Goal: Task Accomplishment & Management: Use online tool/utility

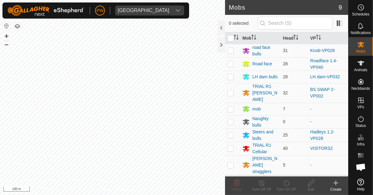
scroll to position [572, 0]
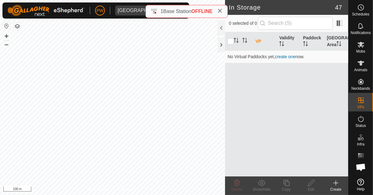
scroll to position [572, 0]
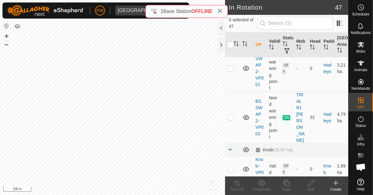
scroll to position [447, 0]
click at [234, 93] on td at bounding box center [232, 118] width 15 height 52
checkbox input "true"
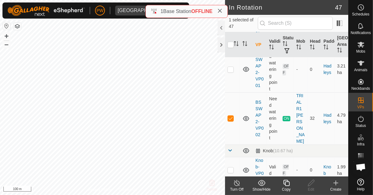
click at [285, 185] on icon at bounding box center [286, 183] width 6 height 6
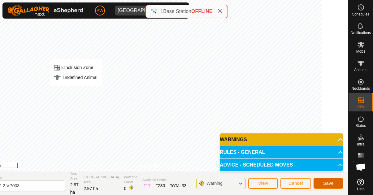
click at [327, 184] on span "Save" at bounding box center [328, 183] width 11 height 5
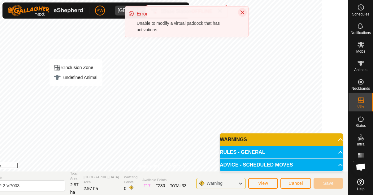
click at [242, 11] on icon "Close" at bounding box center [242, 12] width 5 height 5
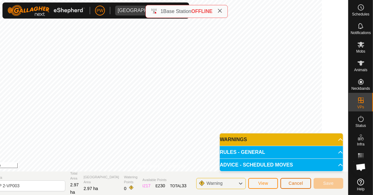
click at [291, 185] on span "Cancel" at bounding box center [296, 183] width 15 height 5
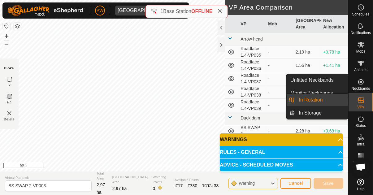
click at [318, 100] on span "In Rotation" at bounding box center [311, 99] width 24 height 7
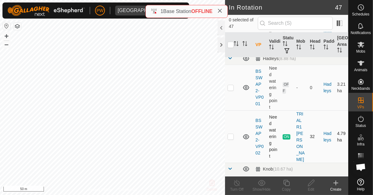
scroll to position [431, 0]
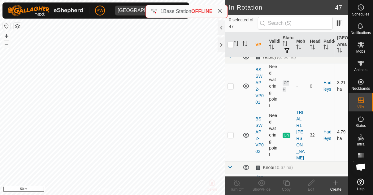
click at [231, 133] on p-checkbox at bounding box center [231, 135] width 6 height 5
checkbox input "true"
click at [285, 188] on div "Copy" at bounding box center [286, 190] width 25 height 6
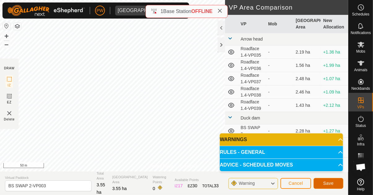
click at [325, 186] on button "Save" at bounding box center [329, 183] width 30 height 11
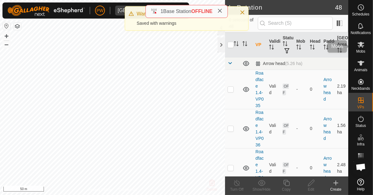
click at [358, 47] on icon at bounding box center [360, 44] width 7 height 7
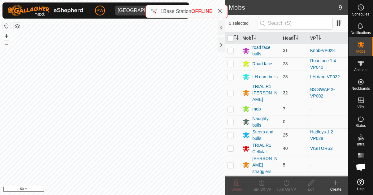
click at [230, 90] on p-checkbox at bounding box center [231, 92] width 6 height 5
checkbox input "true"
click at [287, 186] on icon at bounding box center [287, 183] width 6 height 6
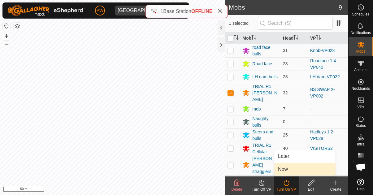
click at [290, 168] on link "Now" at bounding box center [304, 169] width 61 height 12
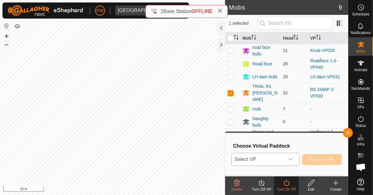
click at [290, 161] on icon "dropdown trigger" at bounding box center [290, 159] width 5 height 5
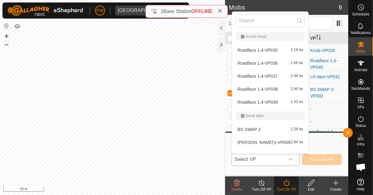
scroll to position [8, 0]
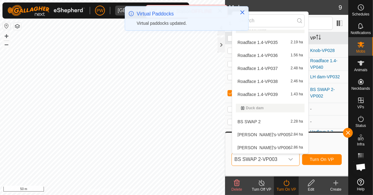
scroll to position [0, 0]
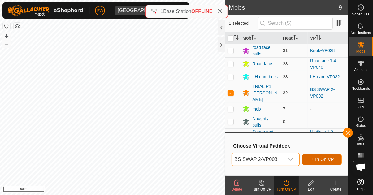
click at [317, 159] on span "Turn On VP" at bounding box center [322, 159] width 24 height 5
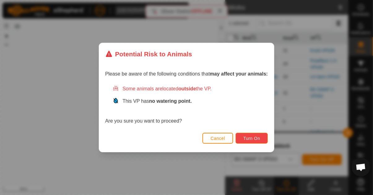
click at [256, 136] on span "Turn On" at bounding box center [251, 138] width 17 height 5
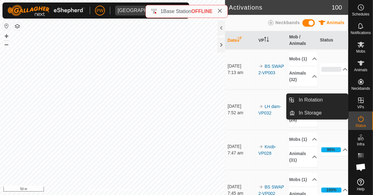
click at [365, 100] on es-virtualpaddocks-svg-icon at bounding box center [360, 100] width 11 height 10
click at [314, 102] on span "In Rotation" at bounding box center [311, 99] width 24 height 7
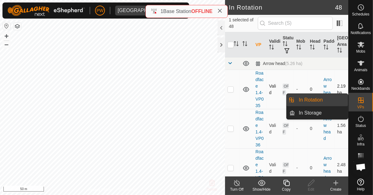
click at [304, 101] on span "In Rotation" at bounding box center [311, 99] width 24 height 7
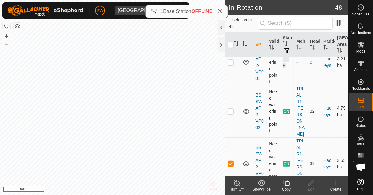
scroll to position [455, 0]
click at [232, 161] on p-checkbox at bounding box center [231, 163] width 6 height 5
checkbox input "false"
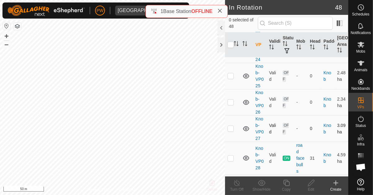
scroll to position [647, 0]
click at [230, 156] on p-checkbox at bounding box center [231, 158] width 6 height 5
checkbox input "true"
click at [286, 185] on icon at bounding box center [286, 183] width 6 height 6
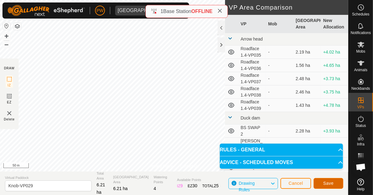
click at [329, 186] on button "Save" at bounding box center [329, 183] width 30 height 11
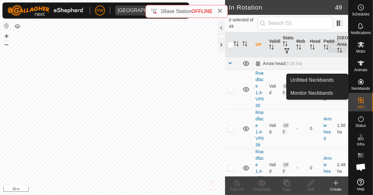
click at [357, 49] on es-mob-svg-icon at bounding box center [360, 45] width 11 height 10
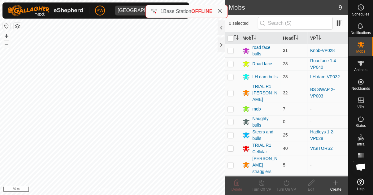
click at [231, 51] on p-checkbox at bounding box center [231, 50] width 6 height 5
checkbox input "true"
click at [286, 187] on div "Turn On VP" at bounding box center [286, 190] width 25 height 6
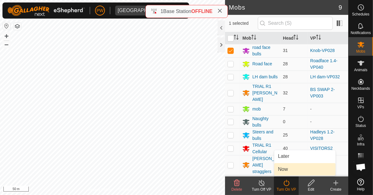
click at [287, 170] on span "Now" at bounding box center [283, 169] width 10 height 7
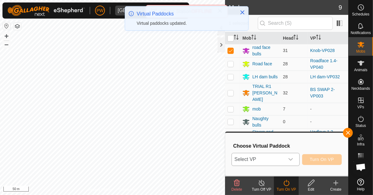
click at [292, 160] on icon "dropdown trigger" at bounding box center [291, 159] width 4 height 2
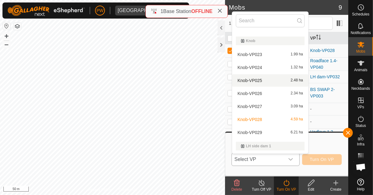
scroll to position [199, 0]
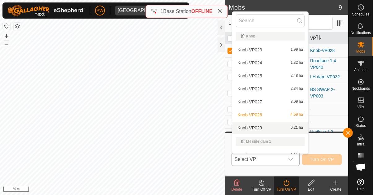
click at [268, 126] on div "Knob-VP029 6.21 ha" at bounding box center [270, 127] width 69 height 7
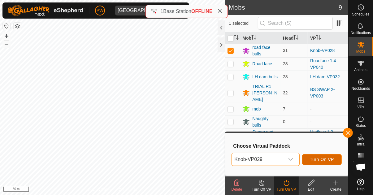
click at [316, 160] on span "Turn On VP" at bounding box center [322, 159] width 24 height 5
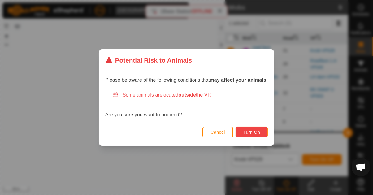
click at [252, 133] on span "Turn On" at bounding box center [251, 132] width 17 height 5
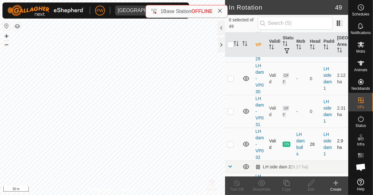
scroll to position [916, 0]
click at [229, 142] on p-checkbox at bounding box center [231, 144] width 6 height 5
checkbox input "true"
click at [287, 186] on icon at bounding box center [287, 182] width 8 height 7
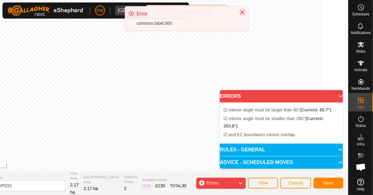
click at [241, 12] on icon "Close" at bounding box center [242, 12] width 5 height 5
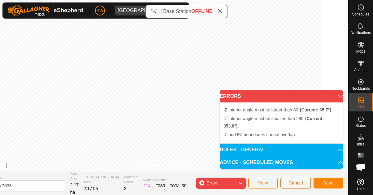
click at [295, 185] on span "Cancel" at bounding box center [296, 183] width 15 height 5
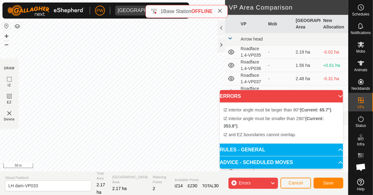
click at [338, 96] on icon at bounding box center [340, 96] width 5 height 5
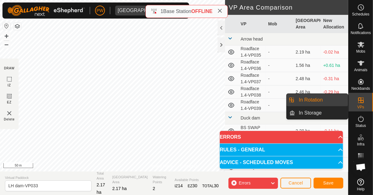
click at [332, 102] on link "In Rotation" at bounding box center [321, 100] width 53 height 12
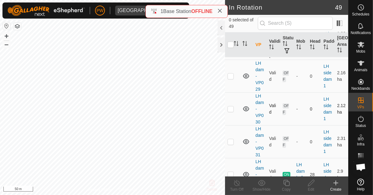
scroll to position [895, 0]
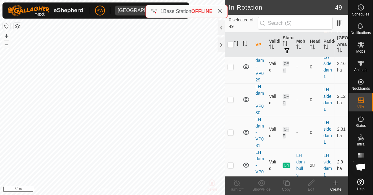
click at [230, 163] on p-checkbox at bounding box center [231, 165] width 6 height 5
checkbox input "true"
click at [285, 187] on div "Copy" at bounding box center [286, 190] width 25 height 6
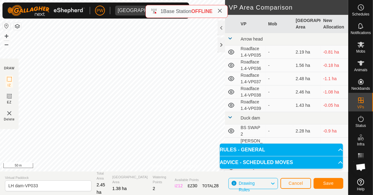
click at [323, 187] on button "Save" at bounding box center [329, 183] width 30 height 11
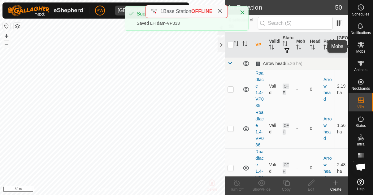
click at [359, 47] on icon at bounding box center [361, 45] width 7 height 6
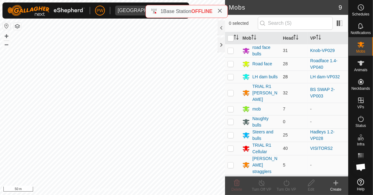
click at [229, 77] on p-checkbox at bounding box center [231, 76] width 6 height 5
checkbox input "true"
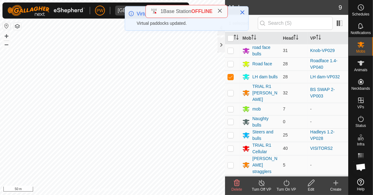
click at [285, 188] on div "Turn On VP" at bounding box center [286, 190] width 25 height 6
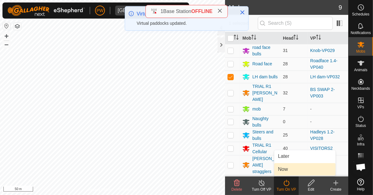
click at [290, 171] on link "Now" at bounding box center [304, 169] width 61 height 12
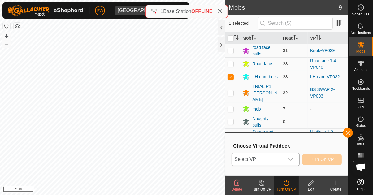
click at [290, 160] on icon "dropdown trigger" at bounding box center [290, 159] width 5 height 5
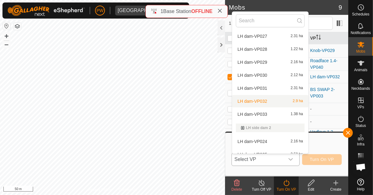
scroll to position [320, 0]
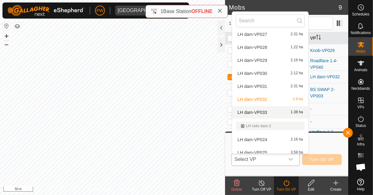
click at [276, 113] on div "LH dam-VP033 1.38 ha" at bounding box center [270, 112] width 69 height 7
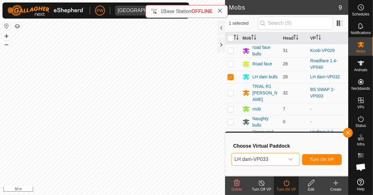
click at [311, 159] on span "Turn On VP" at bounding box center [322, 159] width 24 height 5
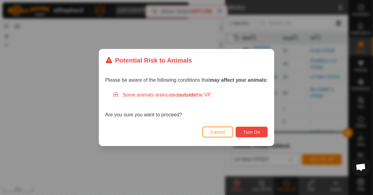
click at [259, 134] on span "Turn On" at bounding box center [251, 132] width 17 height 5
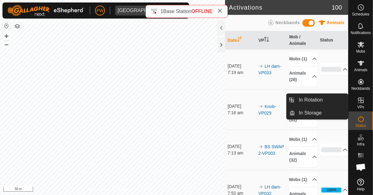
click at [360, 102] on icon at bounding box center [360, 100] width 7 height 7
click at [327, 102] on link "In Rotation" at bounding box center [321, 100] width 53 height 12
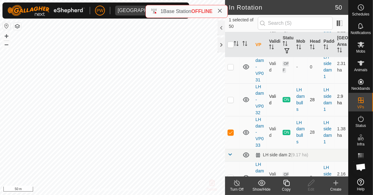
scroll to position [961, 0]
click at [232, 129] on p-checkbox at bounding box center [231, 131] width 6 height 5
checkbox input "false"
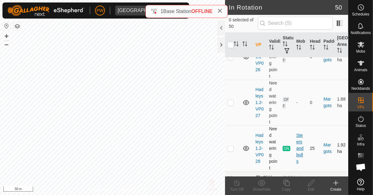
scroll to position [1245, 0]
click at [232, 146] on p-checkbox at bounding box center [231, 148] width 6 height 5
checkbox input "true"
click at [286, 187] on div "Copy" at bounding box center [286, 190] width 25 height 6
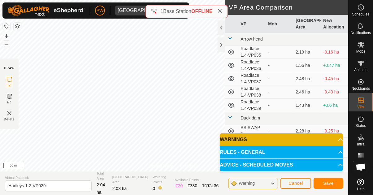
click at [326, 183] on span "Save" at bounding box center [328, 183] width 11 height 5
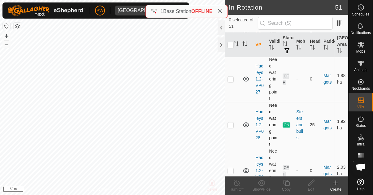
scroll to position [1267, 0]
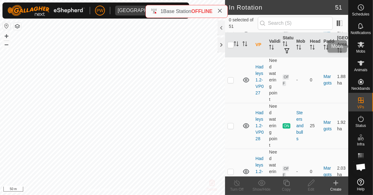
click at [359, 48] on es-mob-svg-icon at bounding box center [360, 45] width 11 height 10
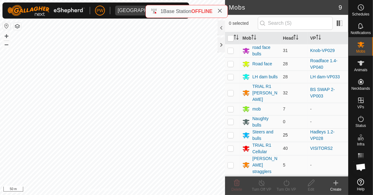
click at [231, 133] on p-checkbox at bounding box center [231, 135] width 6 height 5
checkbox input "true"
click at [285, 188] on div "Turn On VP" at bounding box center [286, 190] width 25 height 6
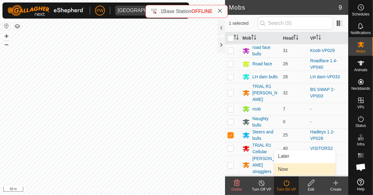
click at [290, 171] on link "Now" at bounding box center [304, 169] width 61 height 12
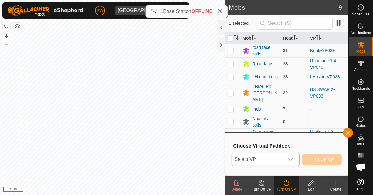
click at [292, 161] on icon "dropdown trigger" at bounding box center [290, 159] width 5 height 5
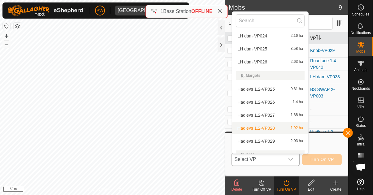
scroll to position [429, 0]
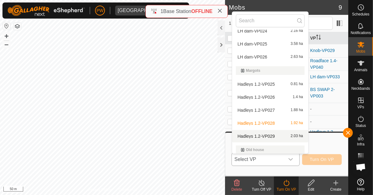
click at [273, 137] on span "Hadleys 1.2-VP029" at bounding box center [256, 136] width 37 height 4
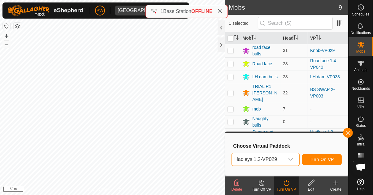
click at [319, 160] on span "Turn On VP" at bounding box center [322, 159] width 24 height 5
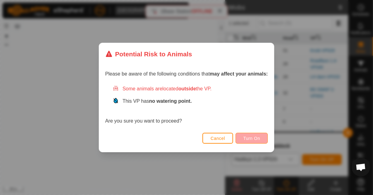
click at [255, 141] on button "Turn On" at bounding box center [252, 138] width 32 height 11
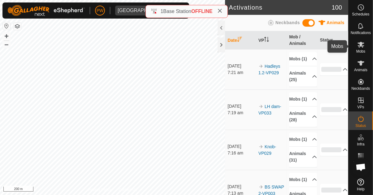
click at [358, 50] on span "Mobs" at bounding box center [360, 52] width 9 height 4
